Goal: Navigation & Orientation: Find specific page/section

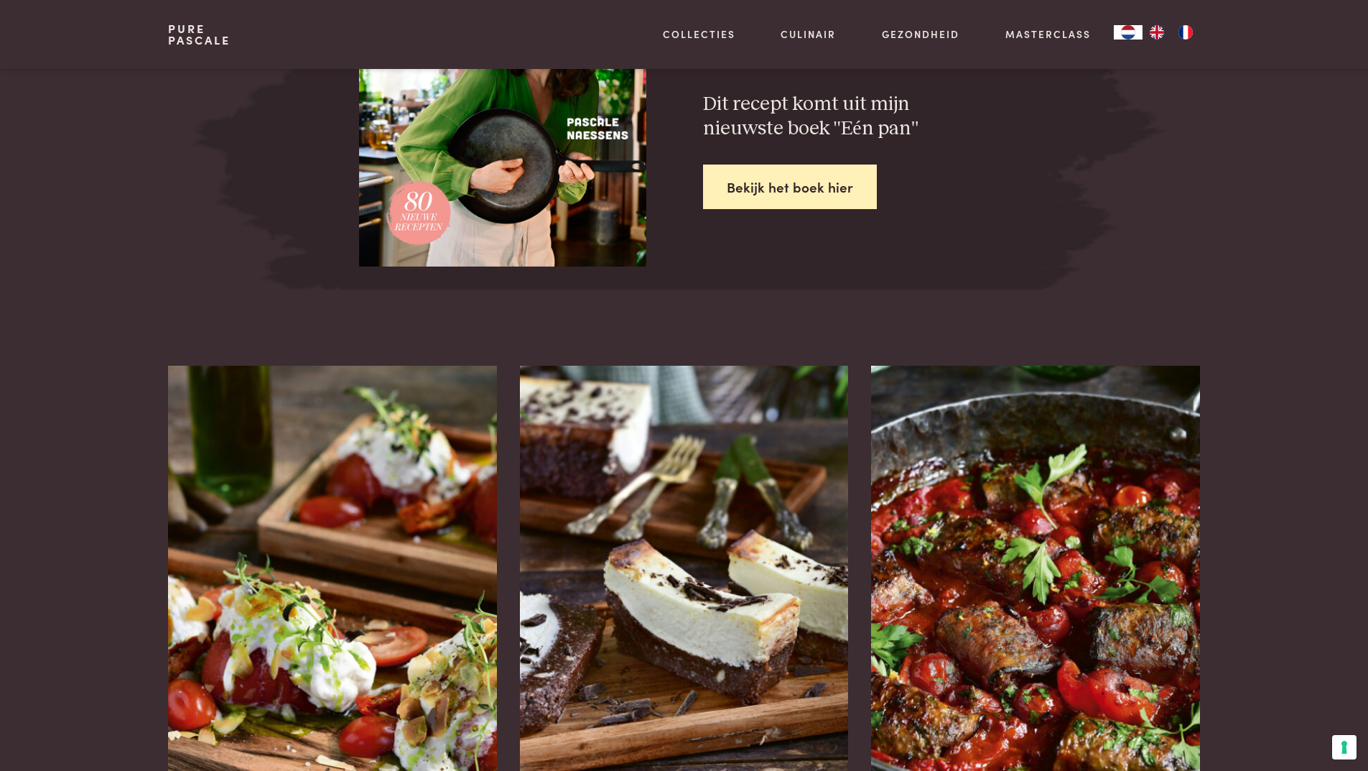
scroll to position [2211, 0]
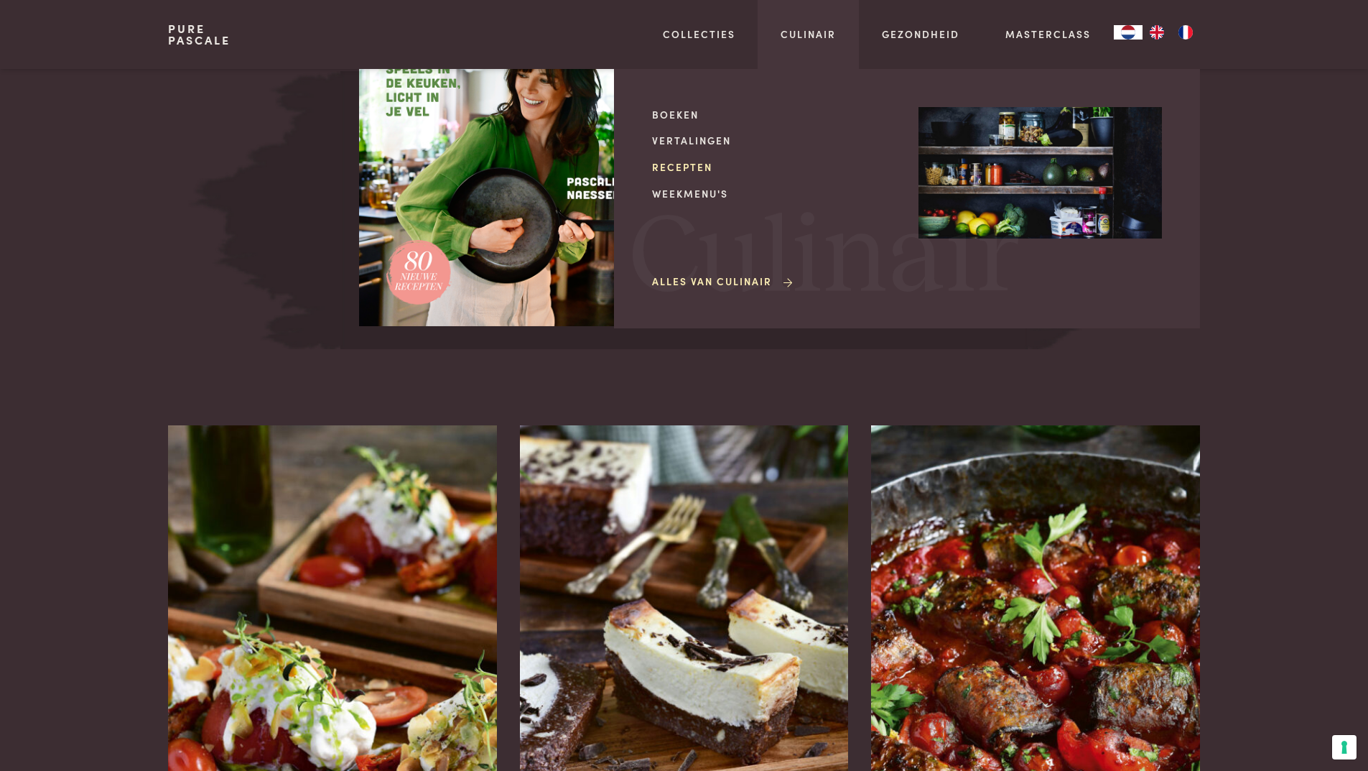
click at [669, 160] on link "Recepten" at bounding box center [773, 166] width 243 height 15
